Goal: Information Seeking & Learning: Compare options

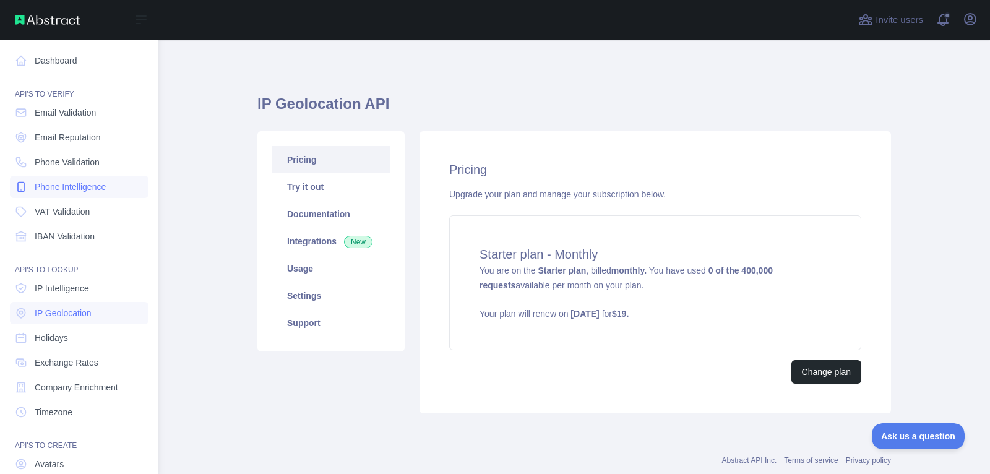
click at [59, 182] on span "Phone Intelligence" at bounding box center [70, 187] width 71 height 12
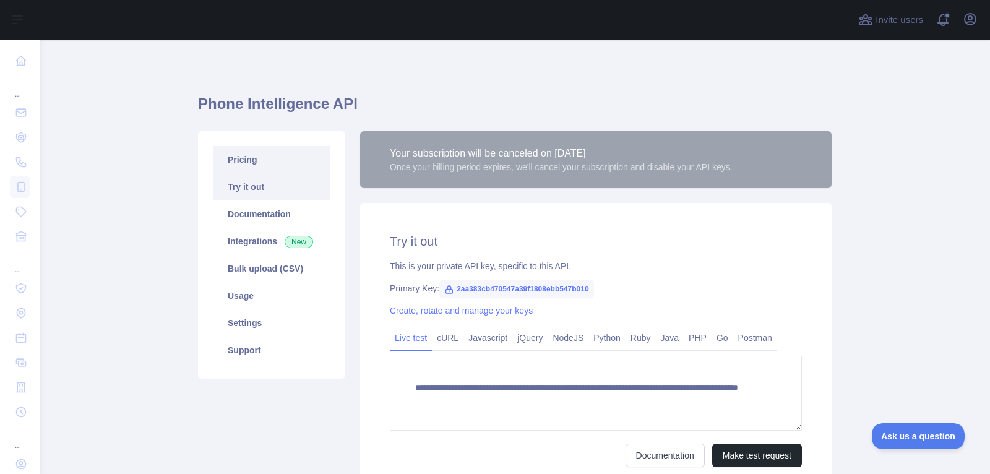
click at [285, 147] on link "Pricing" at bounding box center [272, 159] width 118 height 27
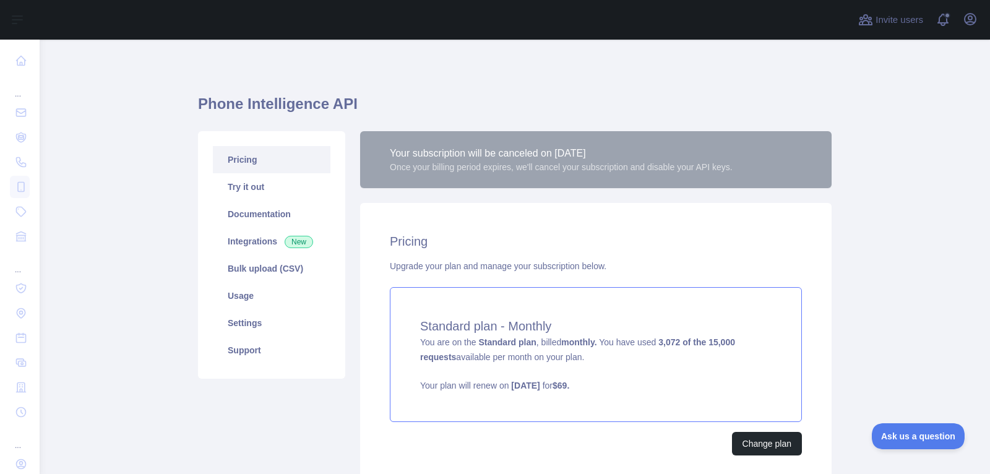
click at [644, 341] on span "You are on the Standard plan , billed monthly. You have used 3,072 of the 15,00…" at bounding box center [595, 364] width 351 height 54
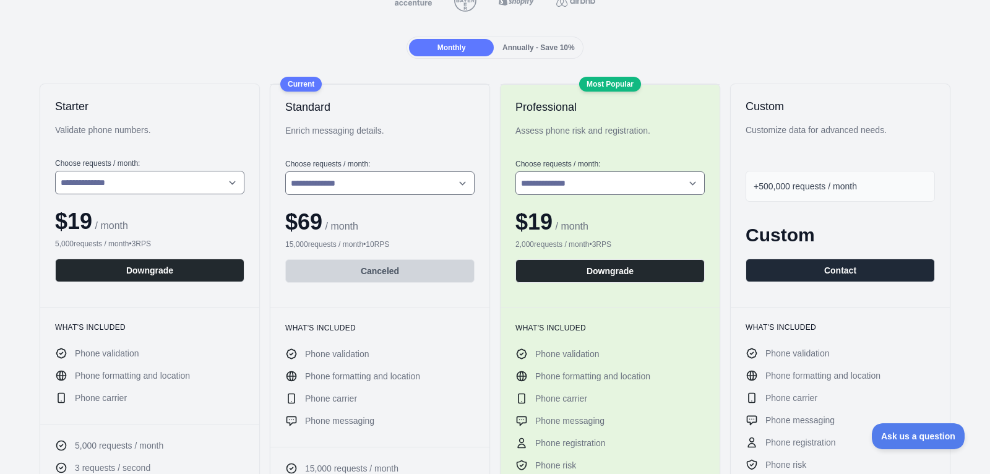
scroll to position [147, 0]
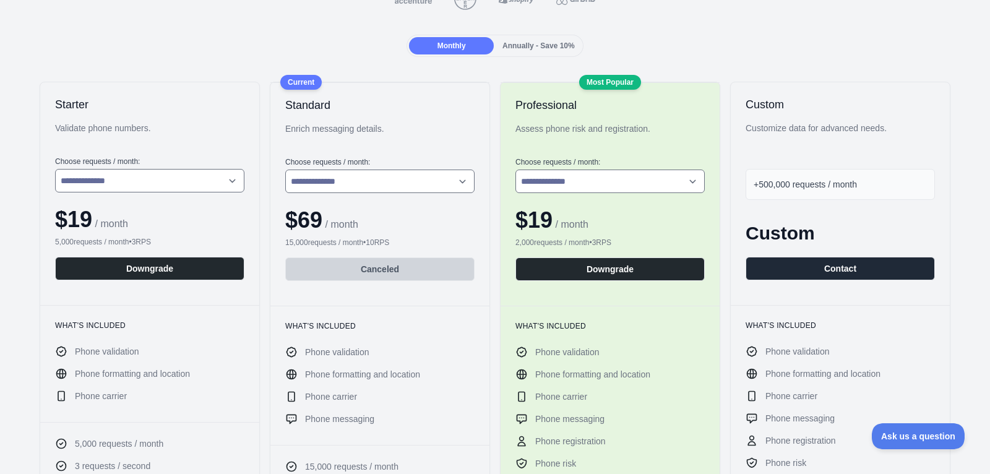
click at [558, 46] on span "Annually - Save 10%" at bounding box center [538, 45] width 72 height 9
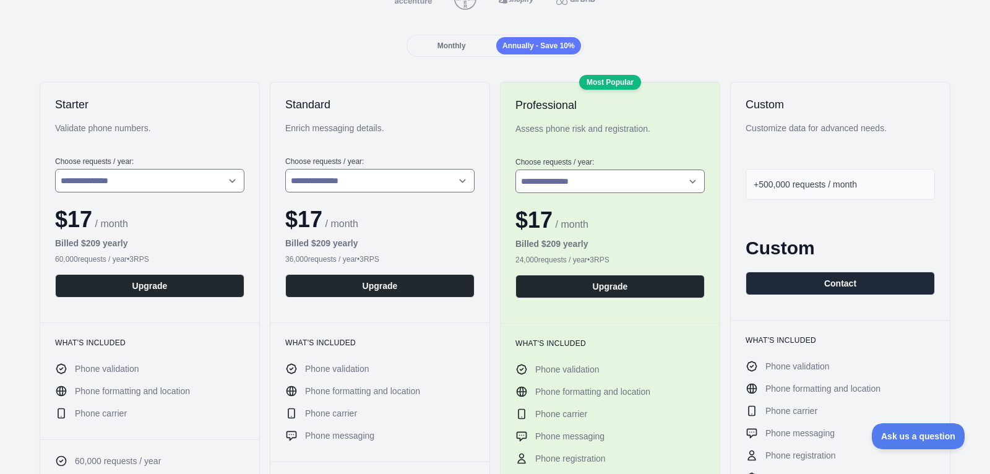
select select "*"
click at [193, 189] on select "**********" at bounding box center [149, 181] width 189 height 24
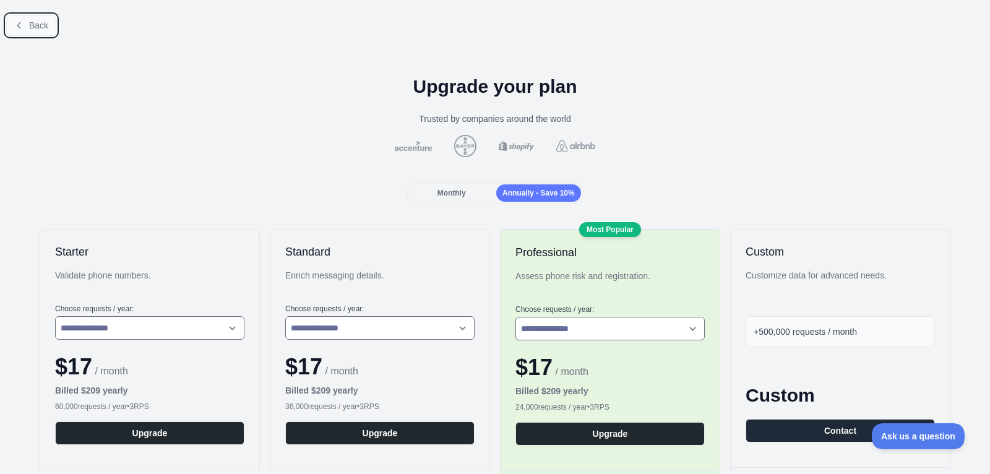
click at [31, 28] on span "Back" at bounding box center [38, 25] width 19 height 10
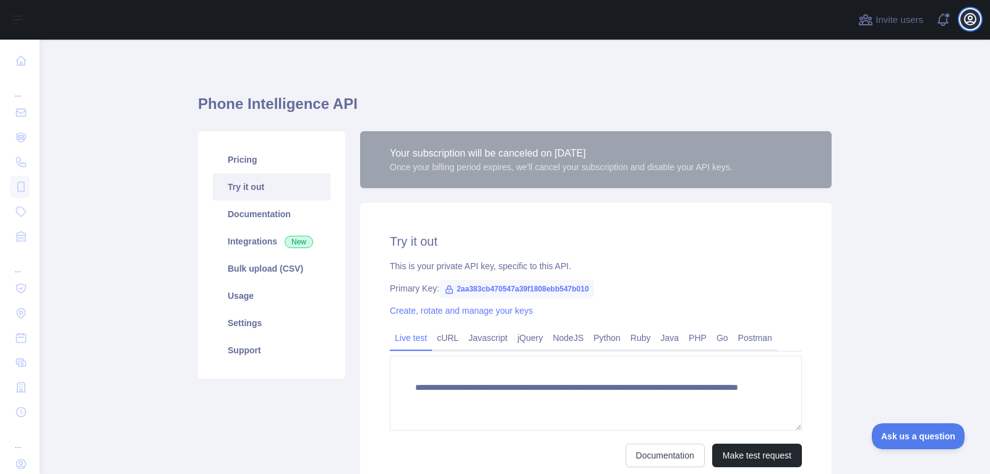
click at [966, 24] on icon "button" at bounding box center [969, 19] width 11 height 11
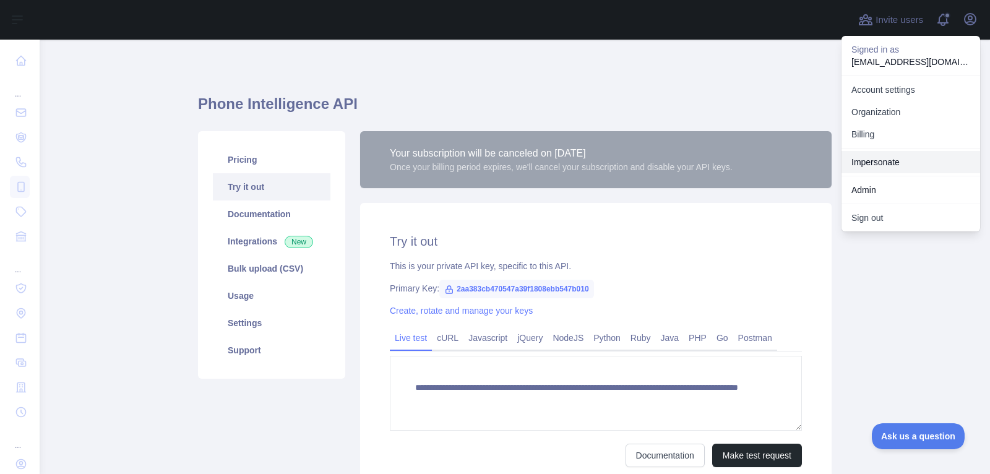
click at [877, 159] on link "Impersonate" at bounding box center [910, 162] width 139 height 22
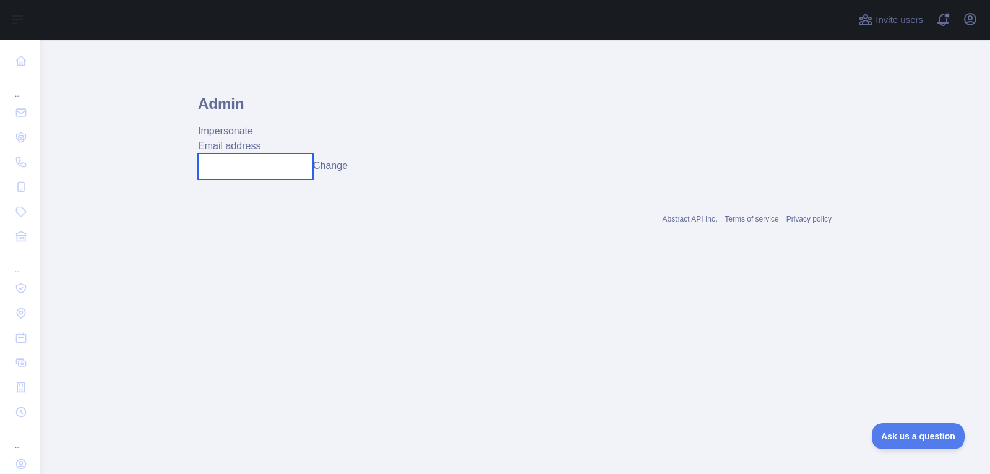
click at [239, 160] on input "text" at bounding box center [255, 166] width 115 height 26
paste input "**********"
type input "**********"
click at [347, 162] on button "Change" at bounding box center [330, 165] width 35 height 15
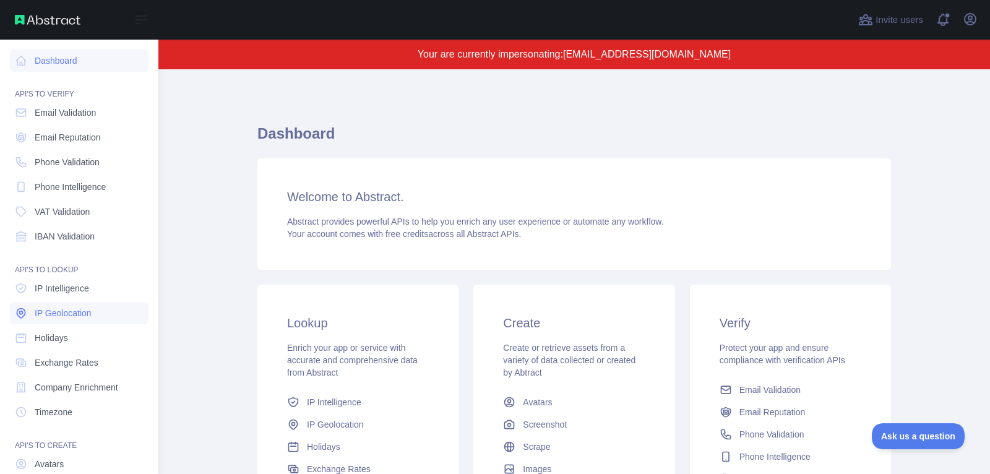
click at [88, 309] on span "IP Geolocation" at bounding box center [63, 313] width 57 height 12
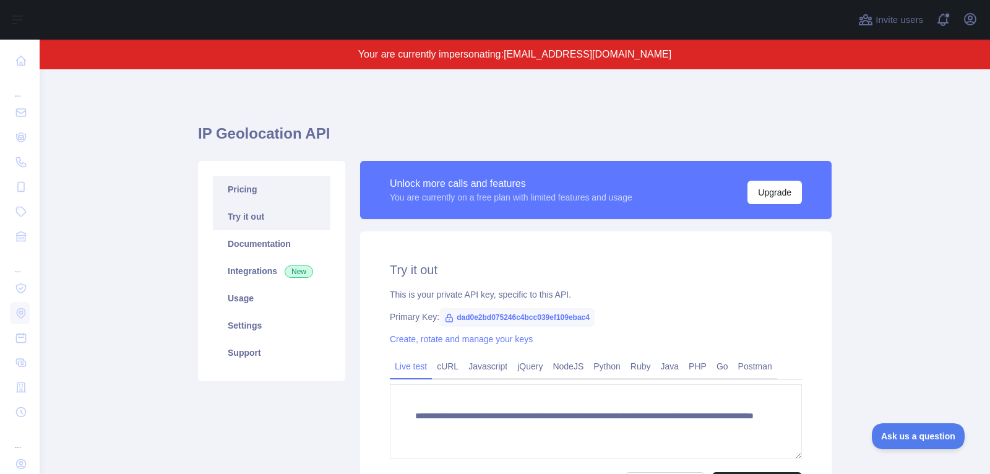
click at [297, 186] on link "Pricing" at bounding box center [272, 189] width 118 height 27
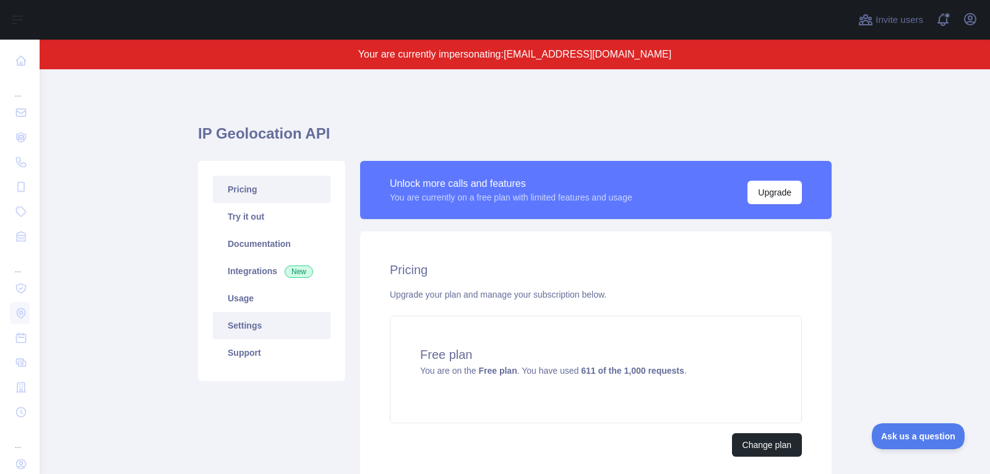
click at [273, 333] on link "Settings" at bounding box center [272, 325] width 118 height 27
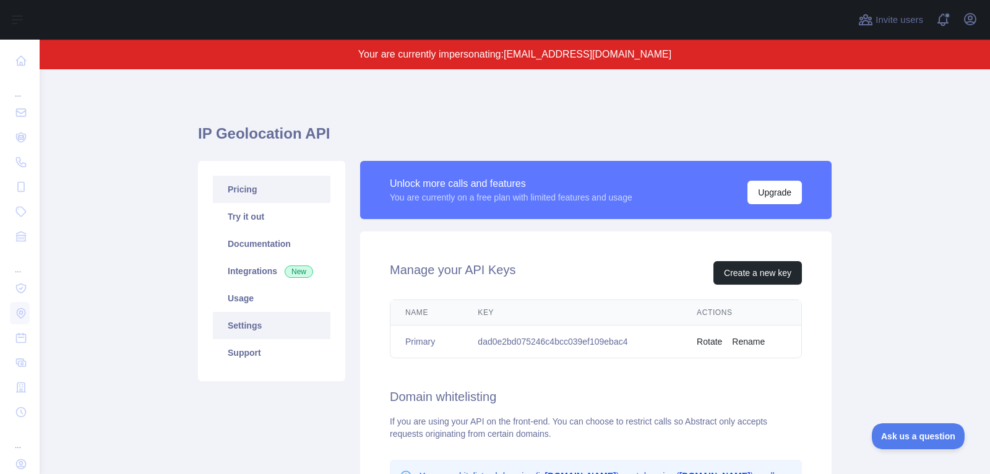
click at [278, 195] on link "Pricing" at bounding box center [272, 189] width 118 height 27
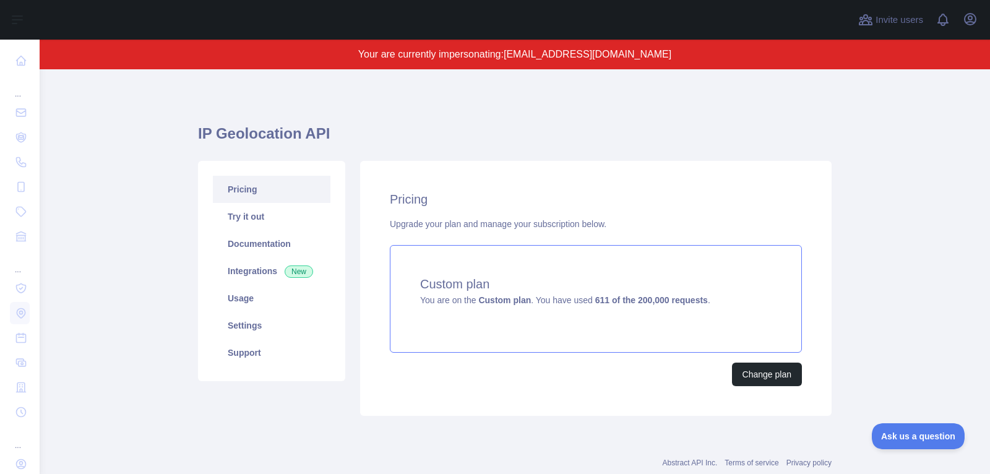
click at [541, 315] on div "Custom plan You are on the Custom plan . You have used 611 of the 200,000 reque…" at bounding box center [596, 299] width 412 height 108
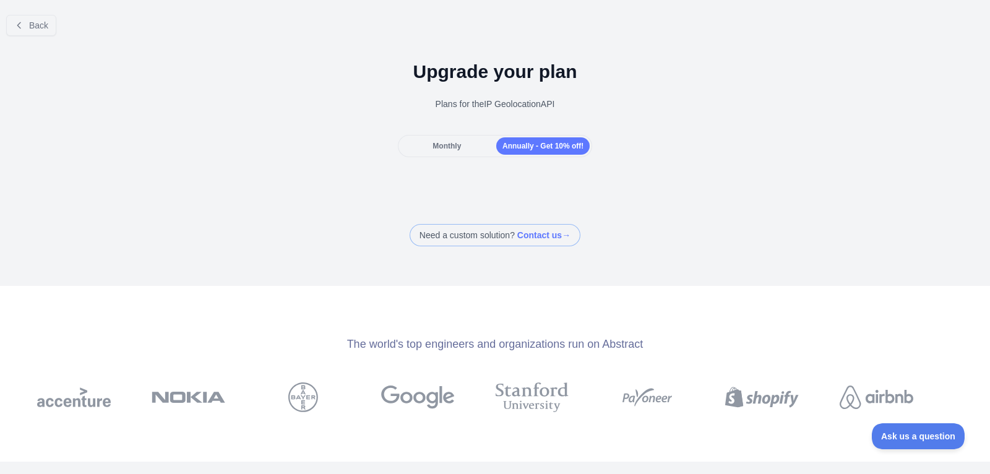
click at [440, 140] on div "Monthly" at bounding box center [446, 145] width 93 height 17
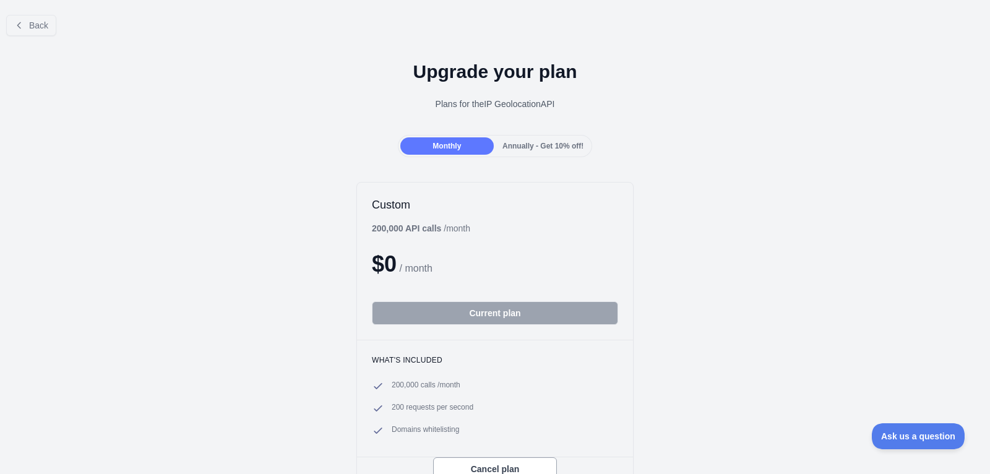
scroll to position [1, 0]
click at [45, 26] on span "Back" at bounding box center [38, 25] width 19 height 10
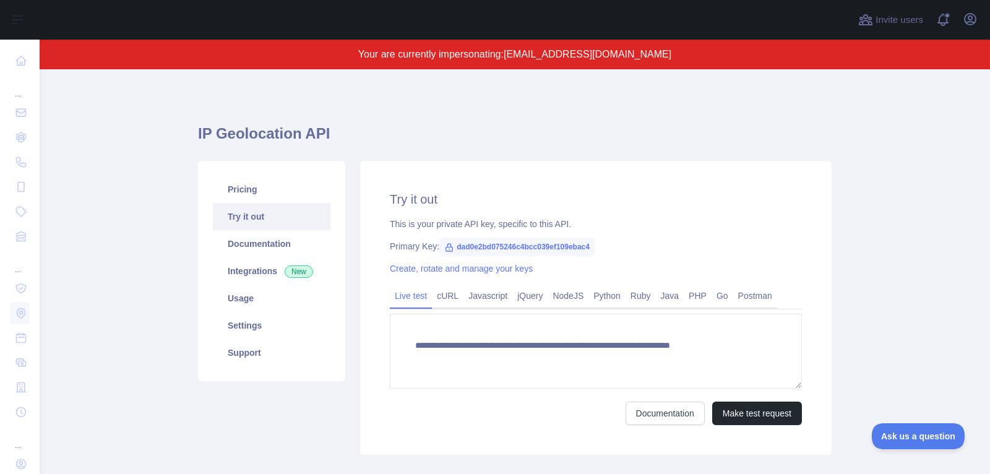
type textarea "**********"
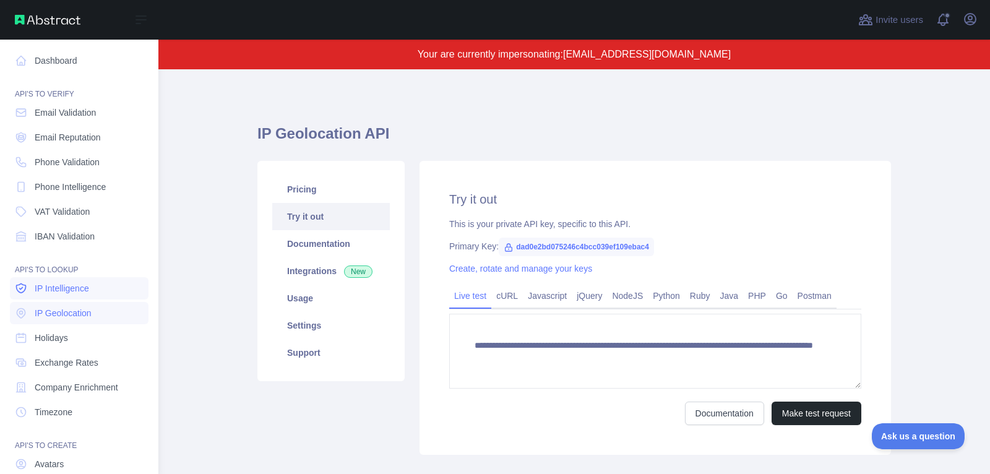
click at [95, 295] on link "IP Intelligence" at bounding box center [79, 288] width 139 height 22
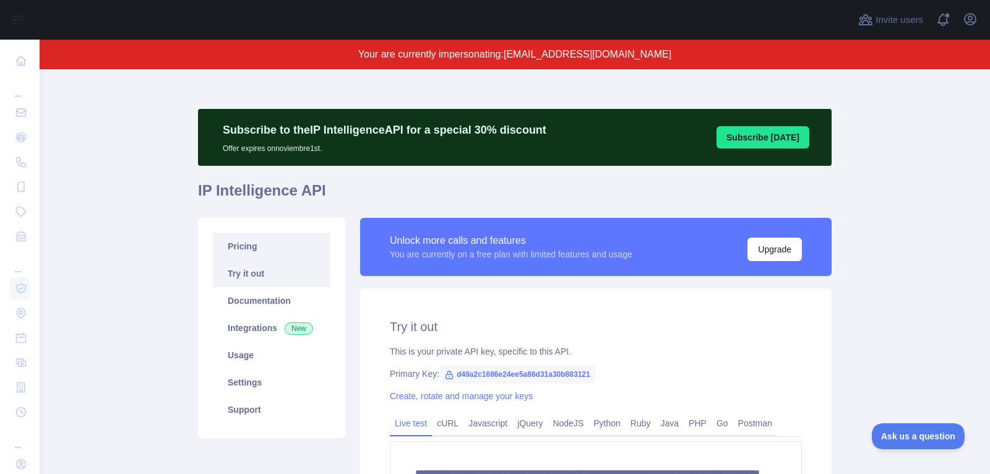
click at [267, 250] on link "Pricing" at bounding box center [272, 246] width 118 height 27
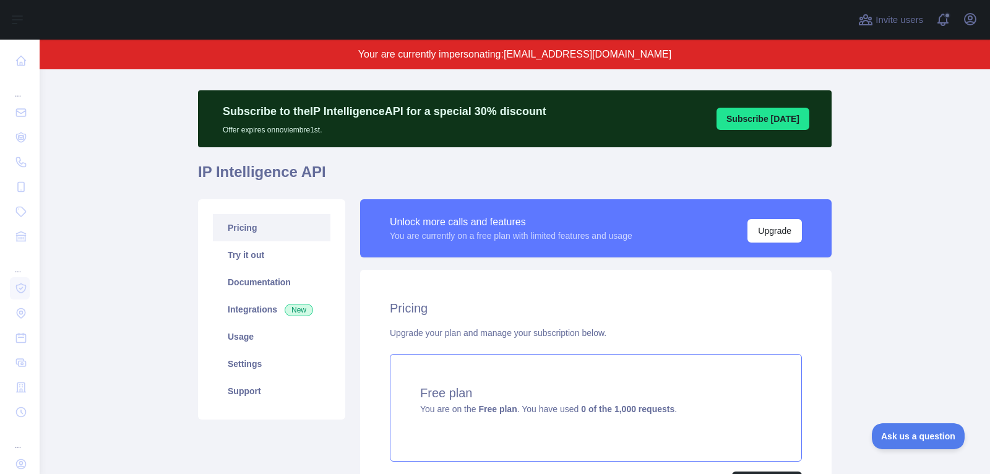
scroll to position [11, 0]
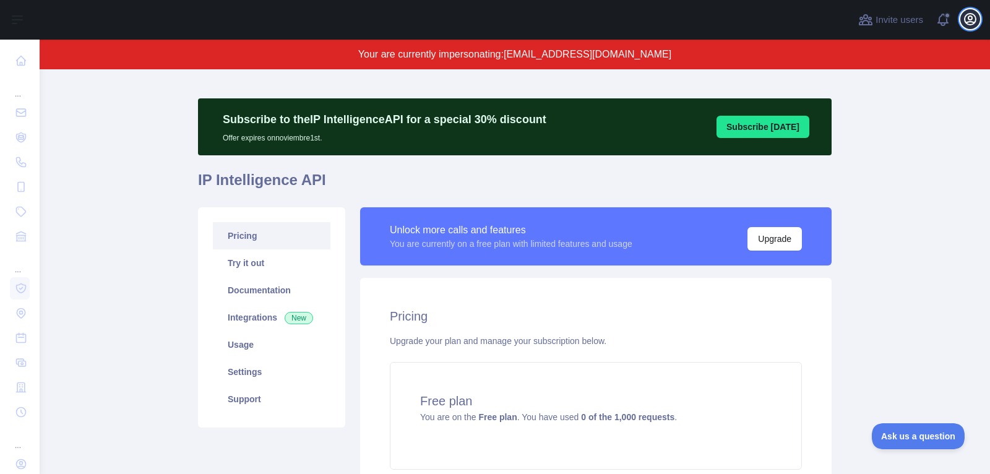
click at [974, 24] on icon "button" at bounding box center [969, 19] width 15 height 15
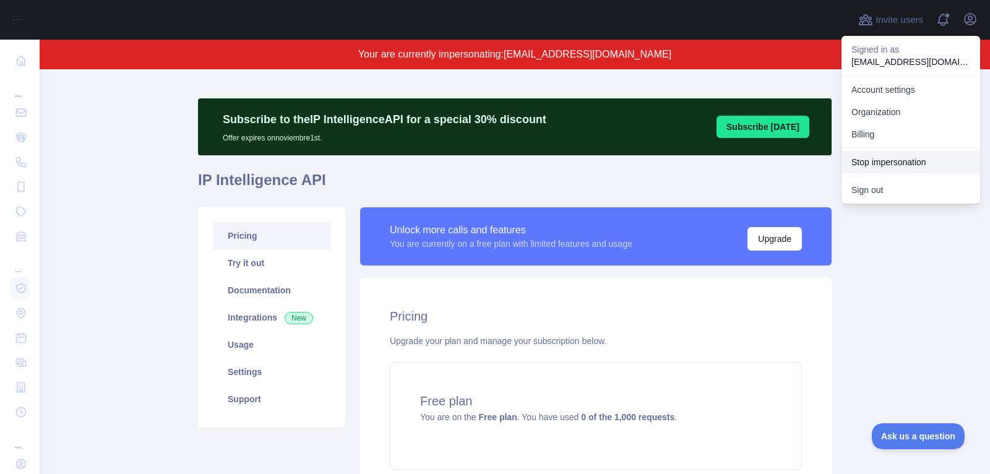
click at [903, 163] on button "Stop impersonation" at bounding box center [910, 162] width 139 height 22
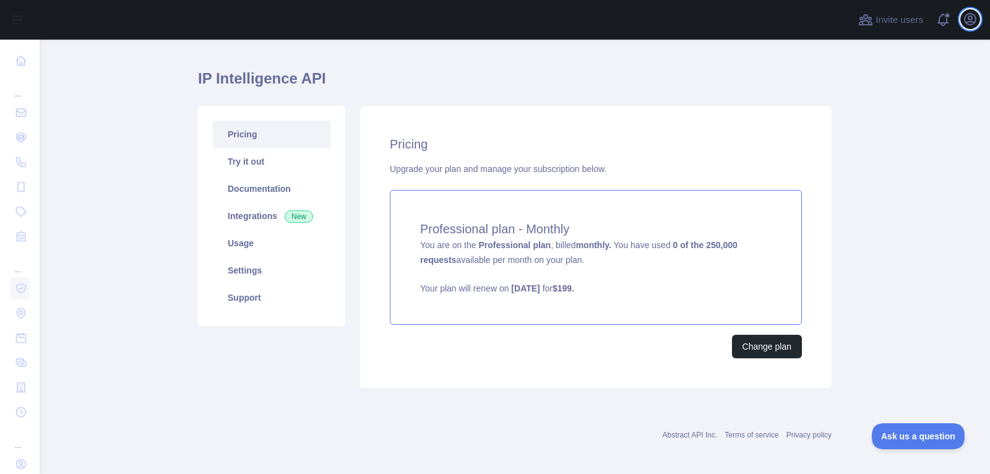
scroll to position [0, 0]
